Goal: Find specific page/section: Find specific page/section

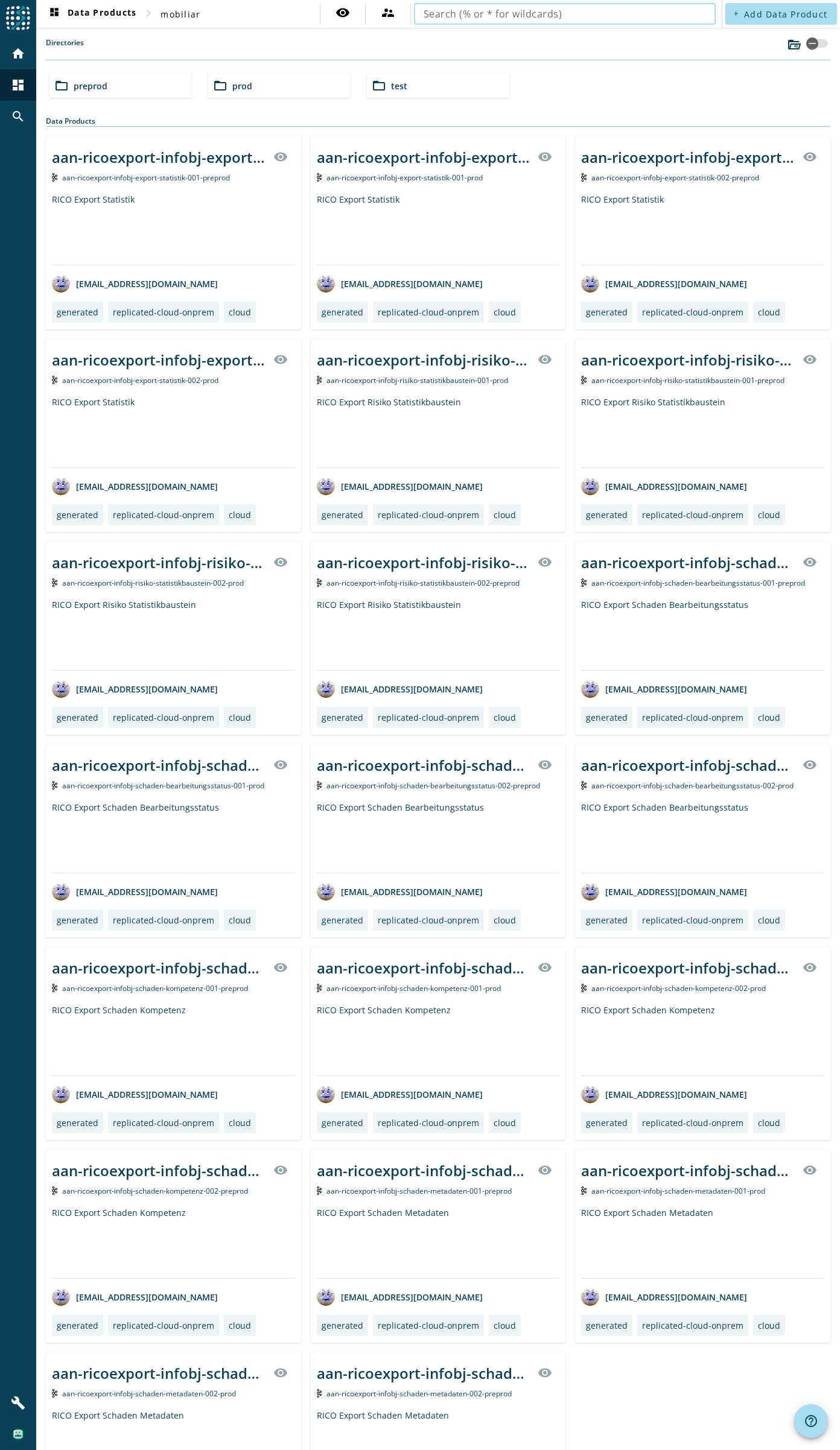
click at [113, 85] on div "folder_open preprod" at bounding box center [120, 85] width 142 height 24
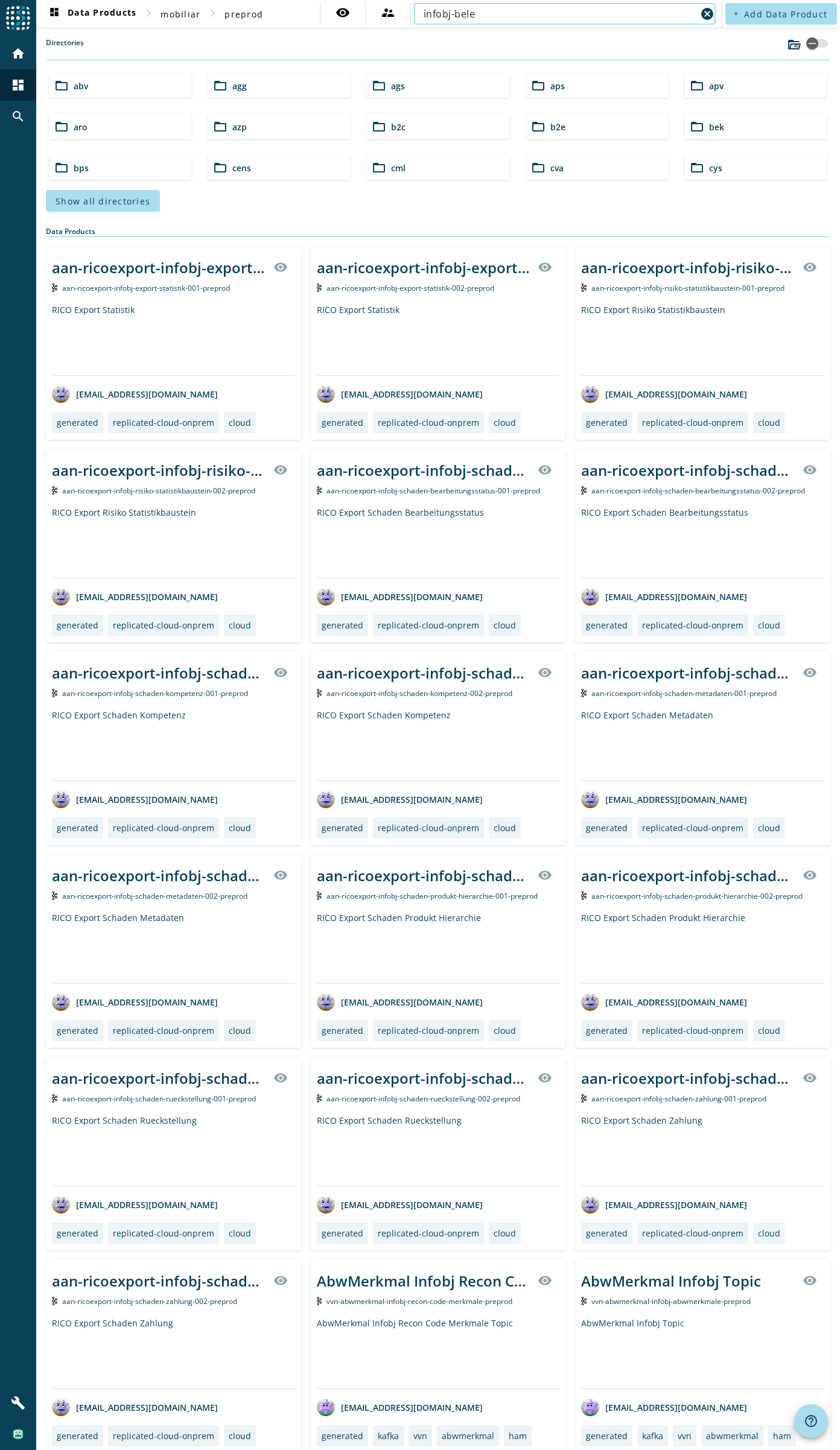
type input "infobj-bele"
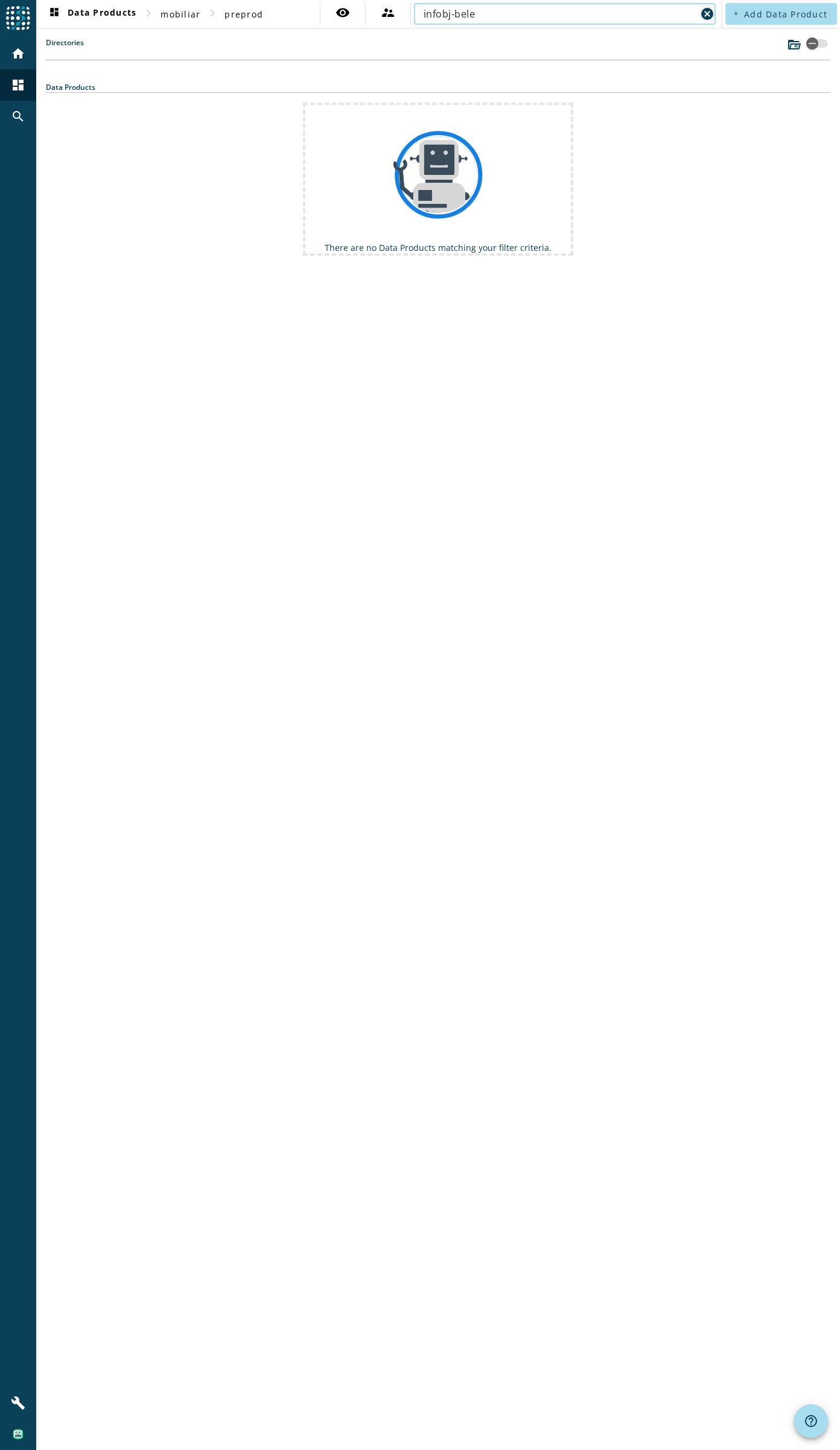
click at [709, 15] on mat-icon "cancel" at bounding box center [707, 14] width 15 height 15
click at [53, 13] on mat-icon "dashboard" at bounding box center [54, 14] width 15 height 15
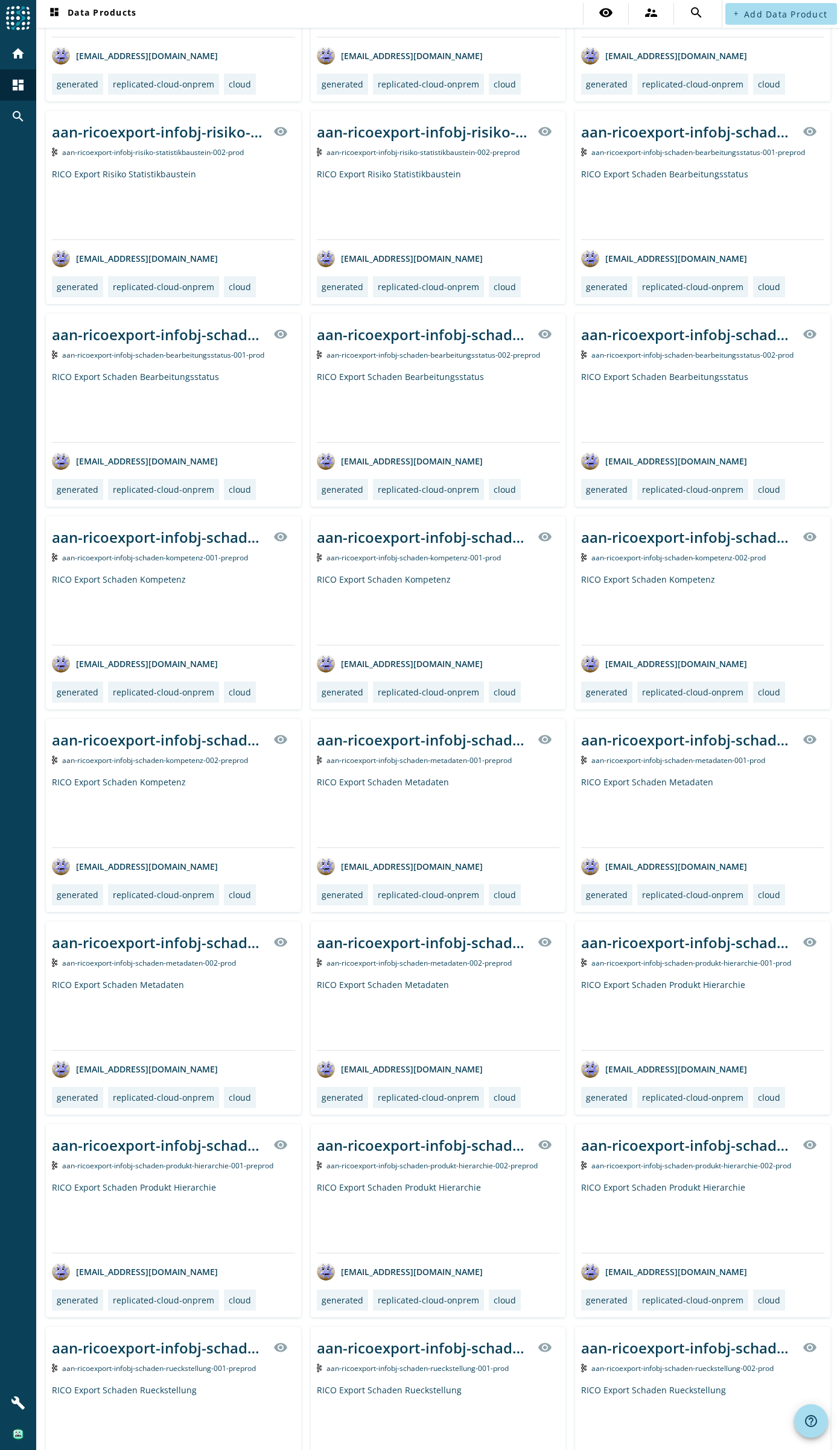
scroll to position [431, 0]
